Goal: Transaction & Acquisition: Purchase product/service

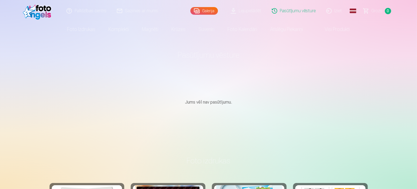
click at [211, 11] on link "Galerija" at bounding box center [204, 11] width 28 height 8
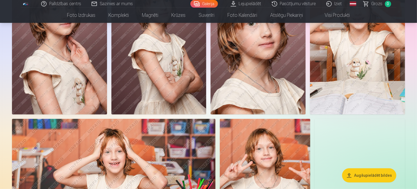
scroll to position [251, 0]
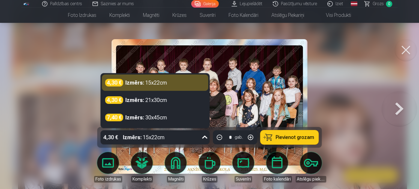
click at [172, 137] on div "4,30 € Izmērs : 15x22cm" at bounding box center [150, 138] width 99 height 14
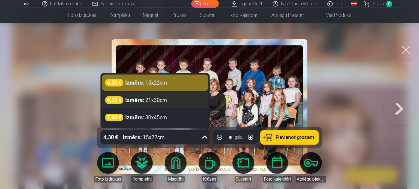
click at [171, 102] on div "4,30 € Izmērs : 21x30cm" at bounding box center [155, 100] width 100 height 8
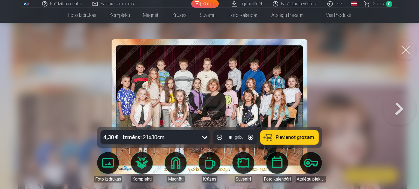
click at [283, 132] on button "Pievienot grozam" at bounding box center [289, 138] width 58 height 14
click at [333, 98] on div at bounding box center [209, 94] width 419 height 189
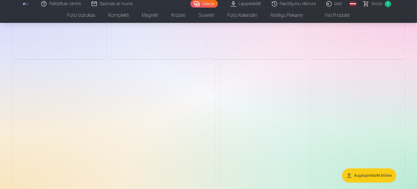
scroll to position [1275, 0]
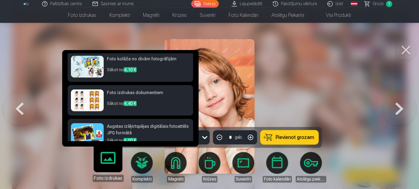
scroll to position [66, 0]
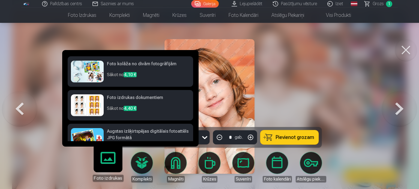
click at [130, 98] on h6 "Foto izdrukas dokumentiem" at bounding box center [148, 100] width 83 height 11
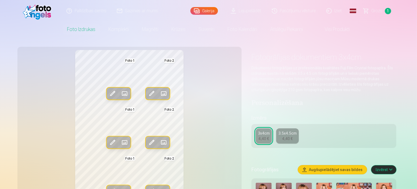
click at [159, 93] on span at bounding box center [163, 93] width 9 height 9
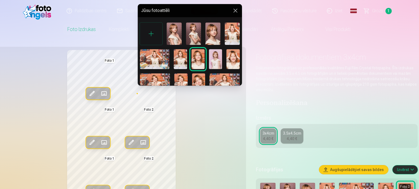
click at [229, 60] on img at bounding box center [232, 59] width 13 height 20
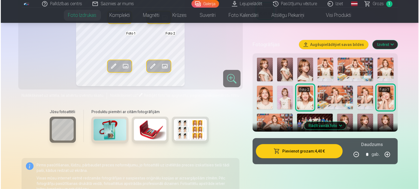
scroll to position [131, 0]
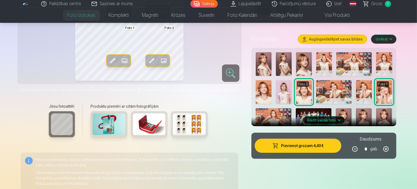
click at [301, 148] on button "Pievienot grozam : 4,40 €" at bounding box center [298, 146] width 87 height 14
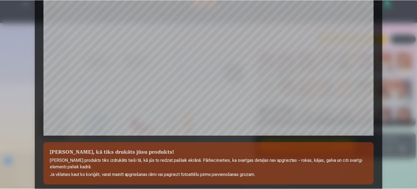
scroll to position [203, 0]
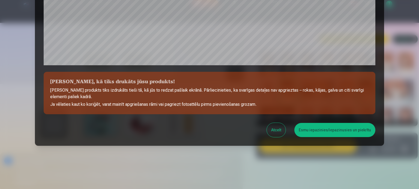
click at [323, 130] on button "Esmu iepazinies/iepazinusies un piekrītu" at bounding box center [334, 130] width 81 height 14
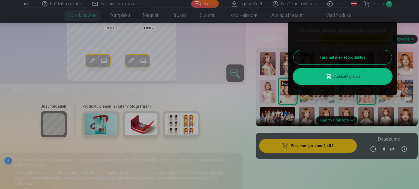
click at [327, 57] on button "Turpināt meklēt produktus" at bounding box center [342, 57] width 98 height 14
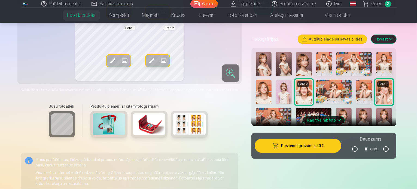
click at [138, 122] on img at bounding box center [149, 125] width 33 height 22
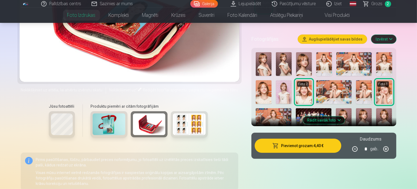
click at [248, 92] on div "Rediģēt foto Aizstāt Foto 1 Rediģēt foto Aizstāt Foto 2 Rediģēt foto Aizstāt Fo…" at bounding box center [209, 65] width 376 height 292
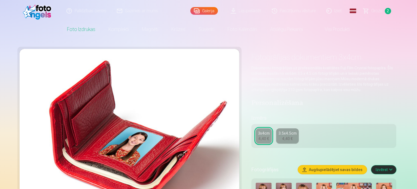
click at [212, 11] on link "Galerija" at bounding box center [204, 11] width 28 height 8
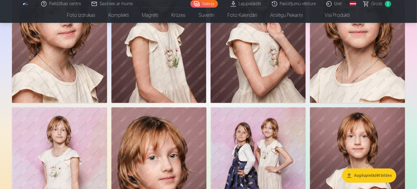
scroll to position [1101, 0]
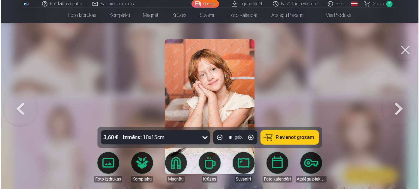
scroll to position [1104, 0]
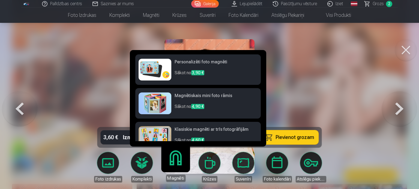
click at [217, 132] on h6 "Klasiskie magnēti ar trīs fotogrāfijām" at bounding box center [215, 131] width 83 height 11
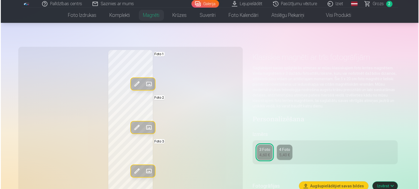
scroll to position [1104, 0]
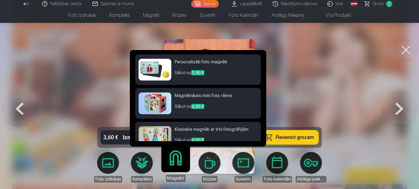
click at [175, 158] on link "Magnēti" at bounding box center [176, 166] width 34 height 34
click at [187, 104] on p "Sākot no 4,90 €" at bounding box center [215, 109] width 83 height 11
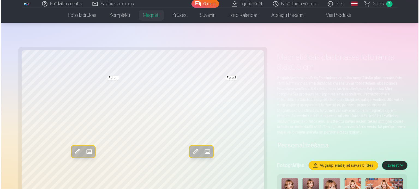
scroll to position [1104, 0]
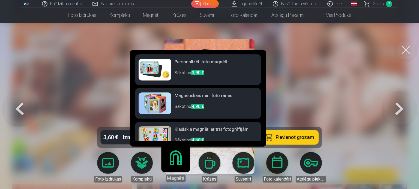
click at [183, 67] on h6 "Personalizēti foto magnēti" at bounding box center [215, 64] width 83 height 11
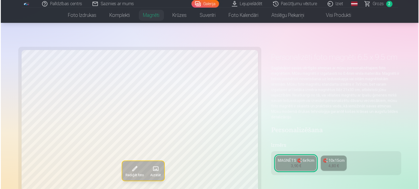
scroll to position [1104, 0]
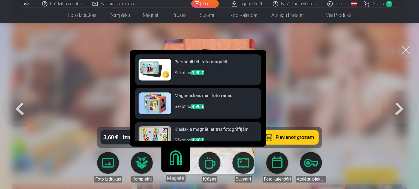
click at [172, 169] on link "Magnēti" at bounding box center [176, 166] width 34 height 34
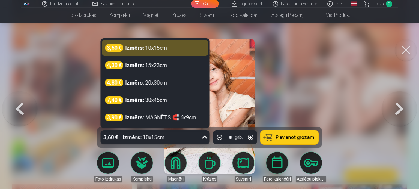
click at [142, 140] on div "Izmērs : 10x15cm" at bounding box center [144, 138] width 42 height 14
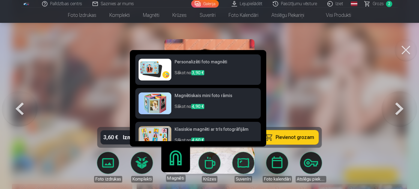
click at [177, 165] on link "Magnēti" at bounding box center [176, 166] width 34 height 34
click at [172, 166] on link "Magnēti" at bounding box center [176, 166] width 34 height 34
click at [181, 69] on h6 "Personalizēti foto magnēti" at bounding box center [215, 64] width 83 height 11
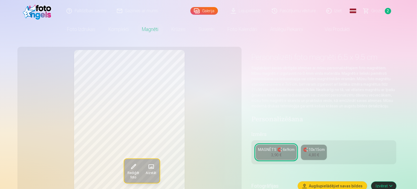
click at [146, 174] on span "Aizstāt" at bounding box center [151, 173] width 11 height 4
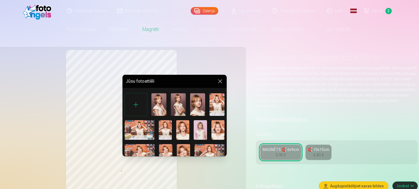
click at [167, 149] on img at bounding box center [165, 154] width 13 height 20
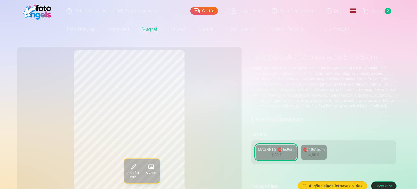
click at [212, 135] on div "Rediģēt foto Aizstāt" at bounding box center [130, 131] width 218 height 162
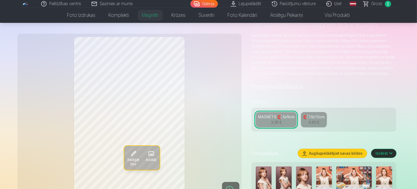
scroll to position [55, 0]
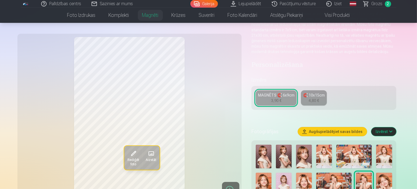
click at [129, 154] on span at bounding box center [133, 154] width 9 height 9
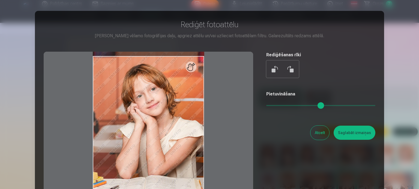
click at [293, 69] on button at bounding box center [289, 69] width 13 height 13
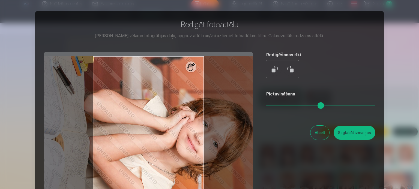
click at [293, 69] on button at bounding box center [289, 69] width 13 height 13
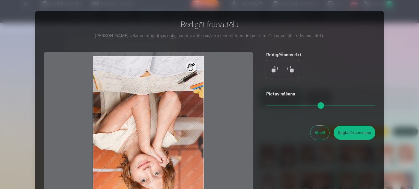
click at [293, 69] on button at bounding box center [289, 69] width 13 height 13
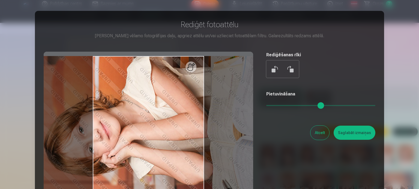
click at [293, 69] on button at bounding box center [289, 69] width 13 height 13
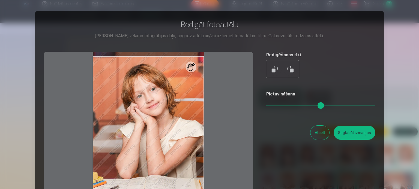
click at [192, 67] on div at bounding box center [148, 137] width 209 height 171
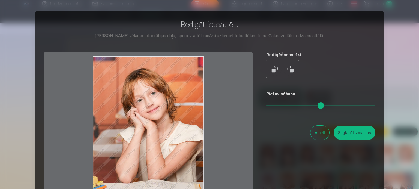
drag, startPoint x: 189, startPoint y: 67, endPoint x: 201, endPoint y: 93, distance: 28.5
click at [201, 93] on div at bounding box center [148, 137] width 209 height 171
click at [355, 132] on button "Saglabāt izmaiņas" at bounding box center [354, 133] width 42 height 14
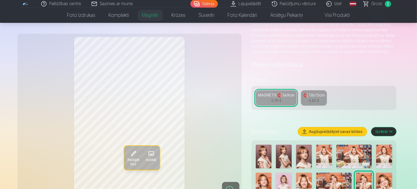
click at [235, 132] on div "Rediģēt foto Aizstāt" at bounding box center [130, 118] width 218 height 162
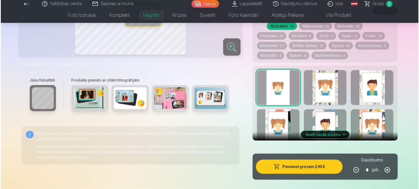
scroll to position [287, 0]
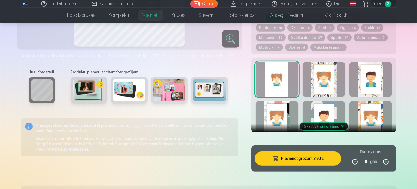
click at [348, 123] on button "Skatīt vairāk dizainu" at bounding box center [324, 127] width 49 height 8
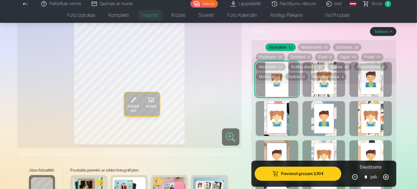
click at [200, 97] on div "Rediģēt foto Aizstāt" at bounding box center [130, 64] width 218 height 162
click at [305, 174] on button "Pievienot grozam : 3,90 €" at bounding box center [298, 174] width 87 height 14
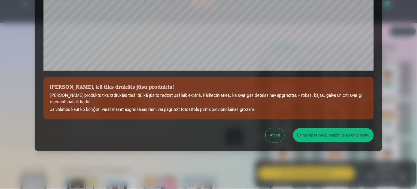
scroll to position [203, 0]
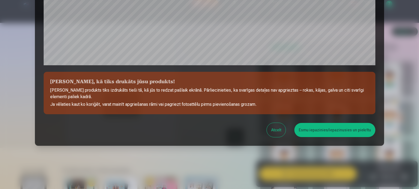
click at [319, 127] on button "Esmu iepazinies/iepazinusies un piekrītu" at bounding box center [334, 130] width 81 height 14
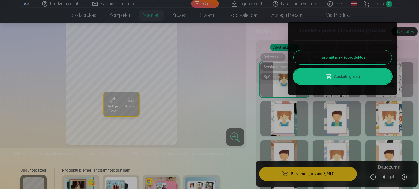
click at [346, 62] on button "Turpināt meklēt produktus" at bounding box center [342, 57] width 98 height 14
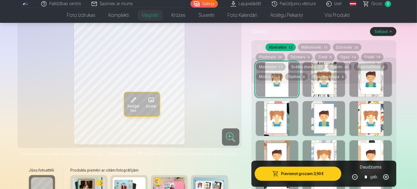
click at [207, 5] on link "Galerija" at bounding box center [204, 4] width 28 height 8
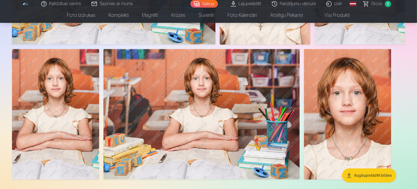
scroll to position [1465, 0]
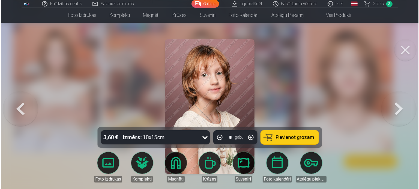
scroll to position [1470, 0]
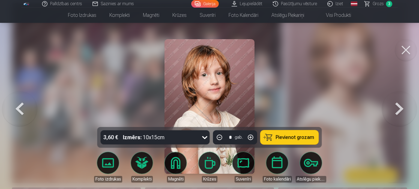
click at [283, 140] on span "Pievienot grozam" at bounding box center [295, 137] width 38 height 5
click at [208, 3] on link "Galerija" at bounding box center [205, 4] width 28 height 8
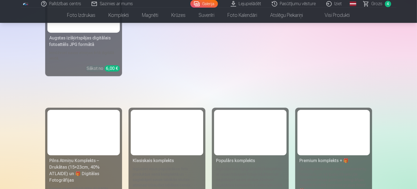
scroll to position [1848, 0]
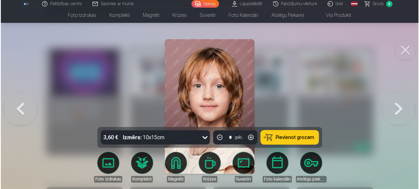
scroll to position [1854, 0]
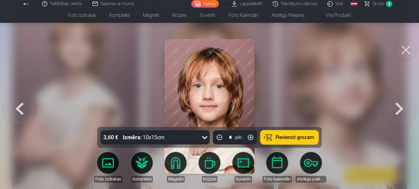
click at [279, 137] on span "Pievienot grozam" at bounding box center [295, 137] width 38 height 5
click at [208, 6] on link "Galerija" at bounding box center [205, 4] width 28 height 8
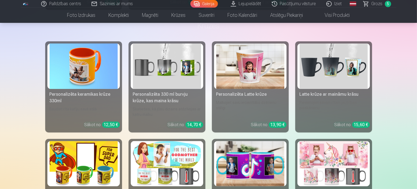
scroll to position [2225, 0]
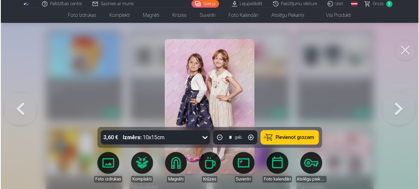
scroll to position [2232, 0]
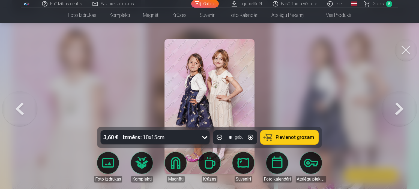
click at [281, 140] on span "Pievienot grozam" at bounding box center [295, 137] width 38 height 5
click at [411, 48] on button at bounding box center [406, 50] width 22 height 22
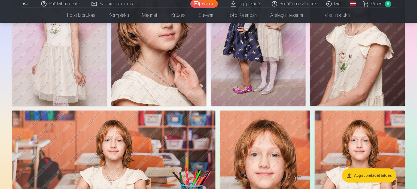
scroll to position [1246, 0]
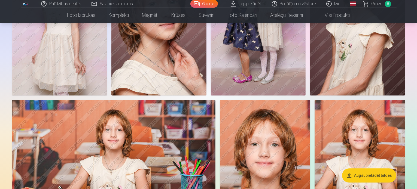
click at [373, 3] on span "Grozs" at bounding box center [377, 4] width 11 height 7
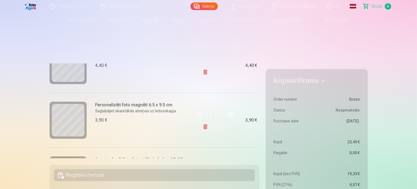
scroll to position [156, 0]
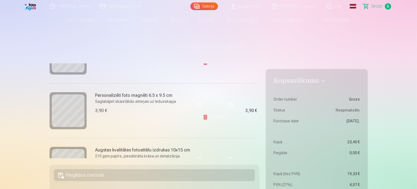
click at [229, 104] on button "button" at bounding box center [230, 105] width 13 height 13
type input "*"
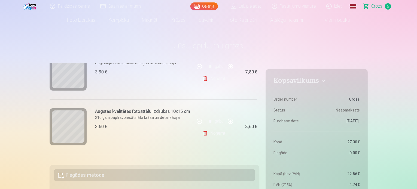
scroll to position [205, 0]
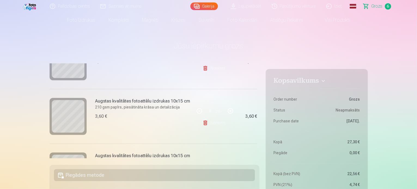
click at [213, 122] on link "Noņemt" at bounding box center [215, 123] width 25 height 11
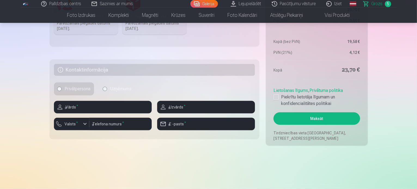
scroll to position [219, 0]
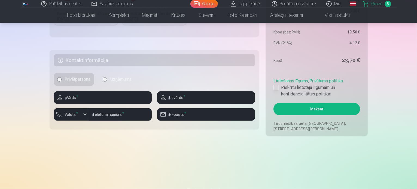
click at [275, 88] on div at bounding box center [276, 87] width 5 height 5
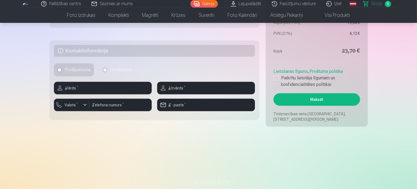
scroll to position [226, 0]
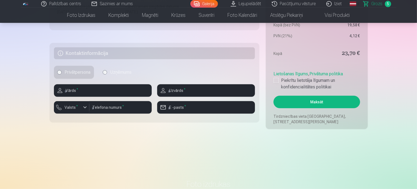
click at [311, 105] on button "Maksāt" at bounding box center [317, 102] width 86 height 13
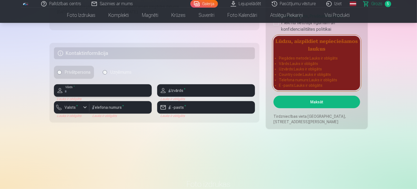
click at [83, 90] on input "text" at bounding box center [103, 90] width 98 height 13
type input "*****"
type input "****"
type input "********"
type input "**********"
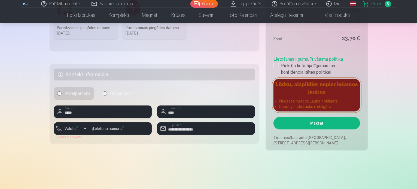
scroll to position [148, 0]
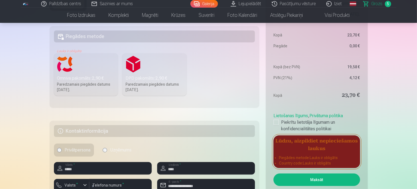
click at [86, 71] on label "Omniva pakomāts : 2,90 € Paredzamais piegādes datums 27.09.2025." at bounding box center [86, 74] width 64 height 43
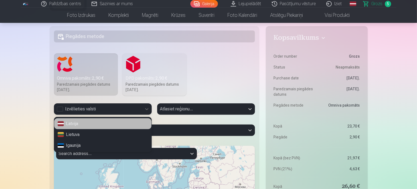
click at [60, 110] on div "Izvēlieties valsti" at bounding box center [98, 109] width 83 height 7
click at [71, 123] on div "Latvija" at bounding box center [102, 124] width 97 height 11
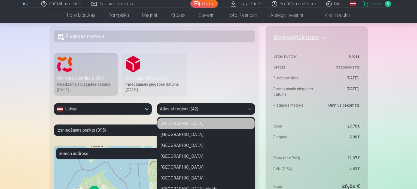
scroll to position [160, 0]
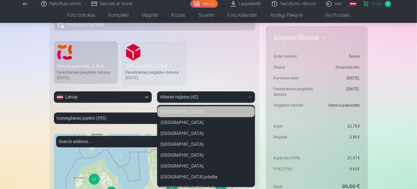
click at [181, 103] on div "42 results available. Use Up and Down to choose options, press Enter to select …" at bounding box center [206, 97] width 98 height 11
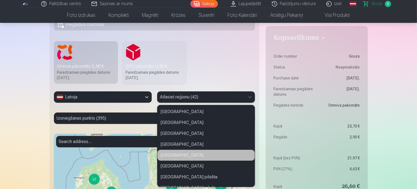
type input "*"
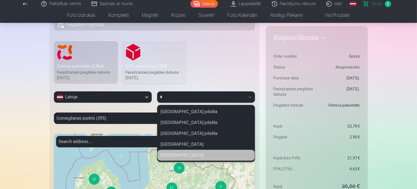
click at [183, 156] on div "Jēkabpils novads" at bounding box center [206, 155] width 97 height 11
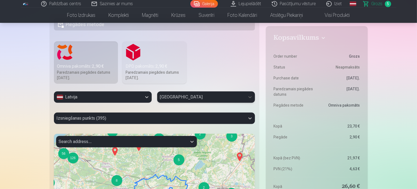
scroll to position [181, 0]
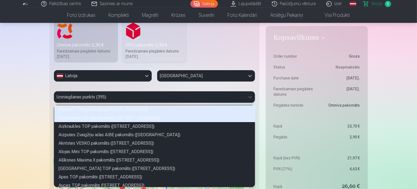
click at [150, 103] on div "395 results available. Use Up and Down to choose options, press Enter to select…" at bounding box center [154, 97] width 201 height 11
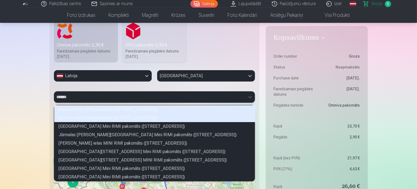
scroll to position [75, 199]
type input "*********"
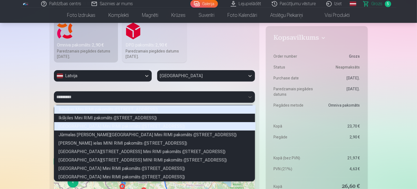
click at [123, 126] on div "Jēkabpils Rīgas ielas Mini RIMI pakomāts (Rīgas iela 120)" at bounding box center [154, 126] width 201 height 8
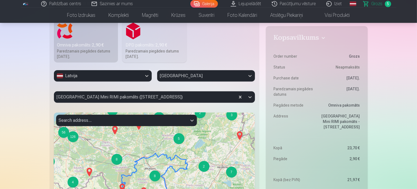
click at [230, 54] on fieldset "Piegādes metode Omniva pakomāts : 2,90 € Paredzamais piegādes datums 27.09.2025…" at bounding box center [155, 126] width 210 height 266
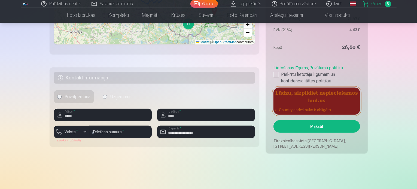
scroll to position [389, 0]
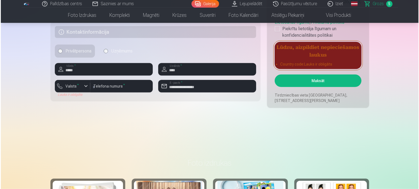
scroll to position [436, 0]
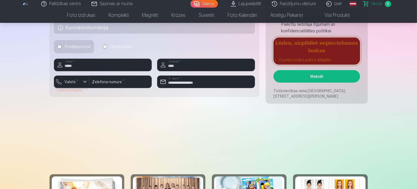
click at [84, 83] on div "button" at bounding box center [85, 82] width 7 height 7
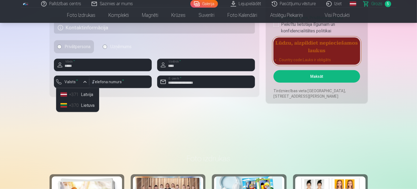
click at [84, 94] on li "+371 Latvija" at bounding box center [77, 94] width 39 height 11
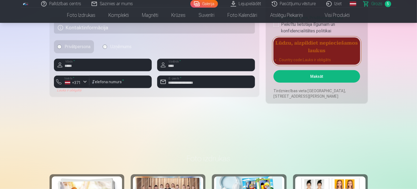
click at [318, 77] on button "Maksāt" at bounding box center [317, 76] width 86 height 13
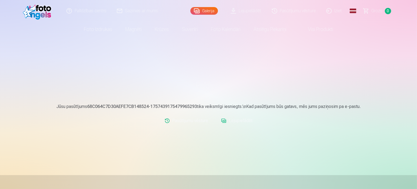
click at [293, 8] on link "Pasūtījumu vēsture" at bounding box center [294, 11] width 55 height 22
